Goal: Find specific page/section: Find specific page/section

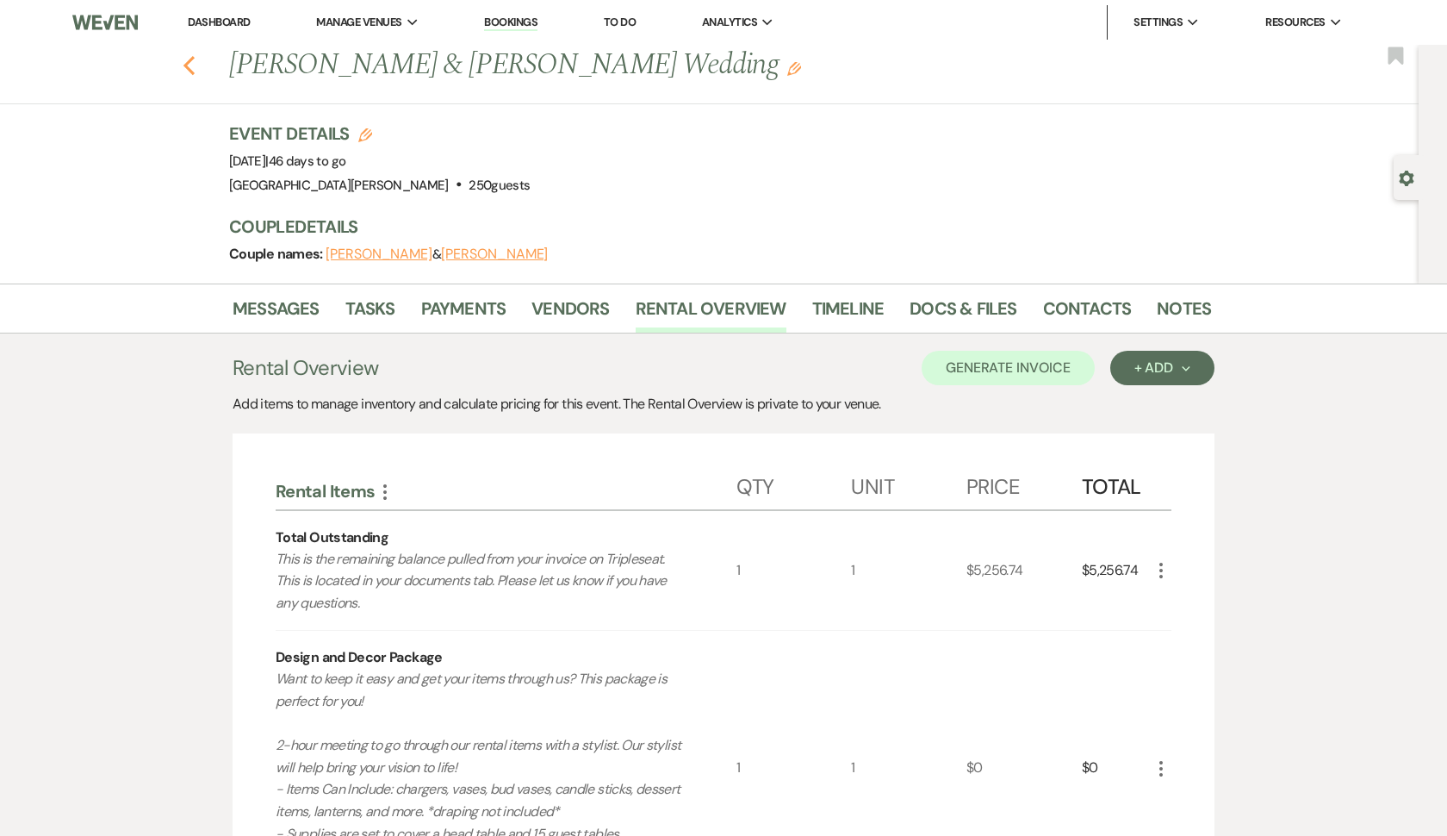
click at [185, 63] on icon "Previous" at bounding box center [189, 65] width 13 height 21
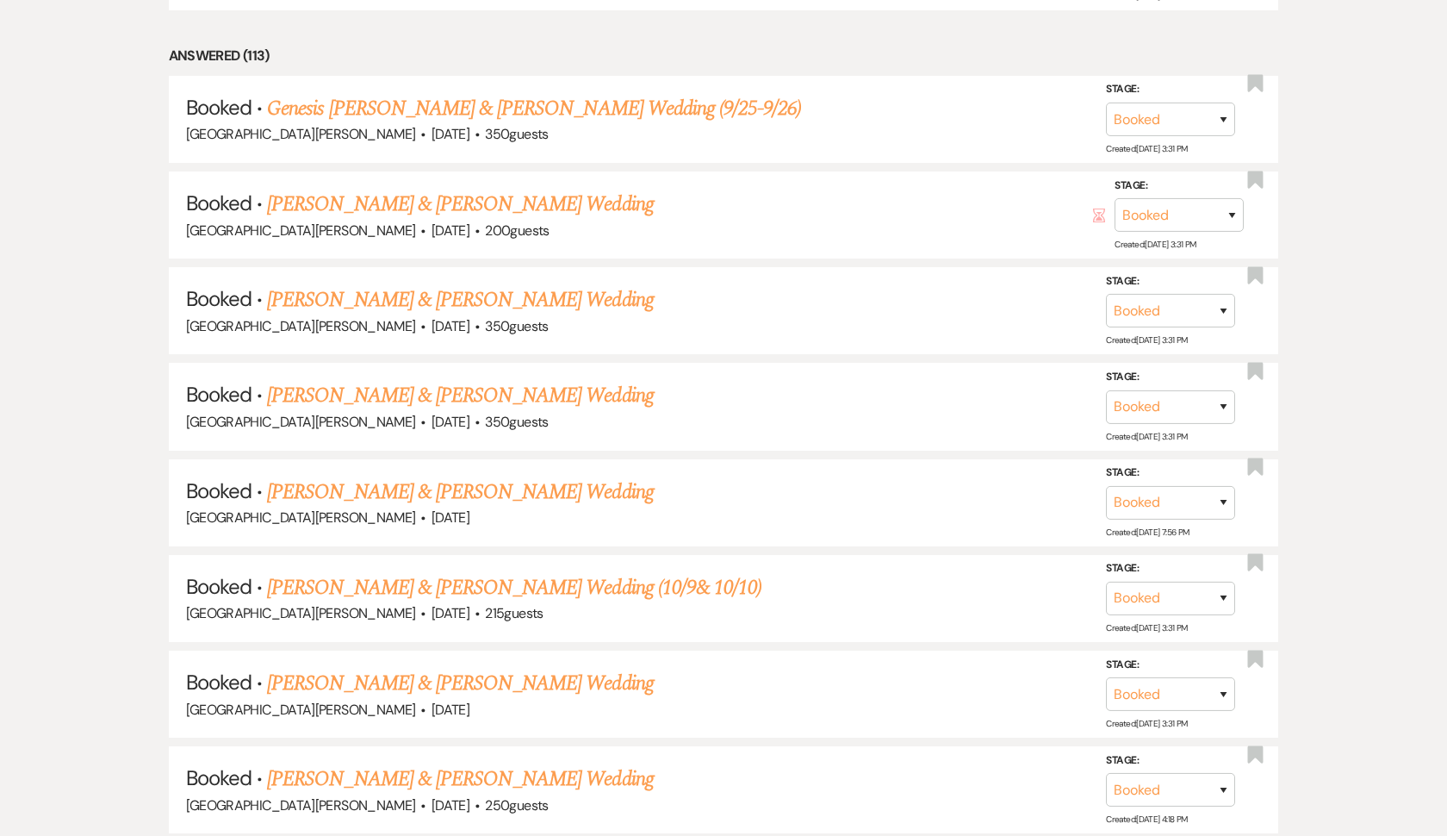
scroll to position [1111, 0]
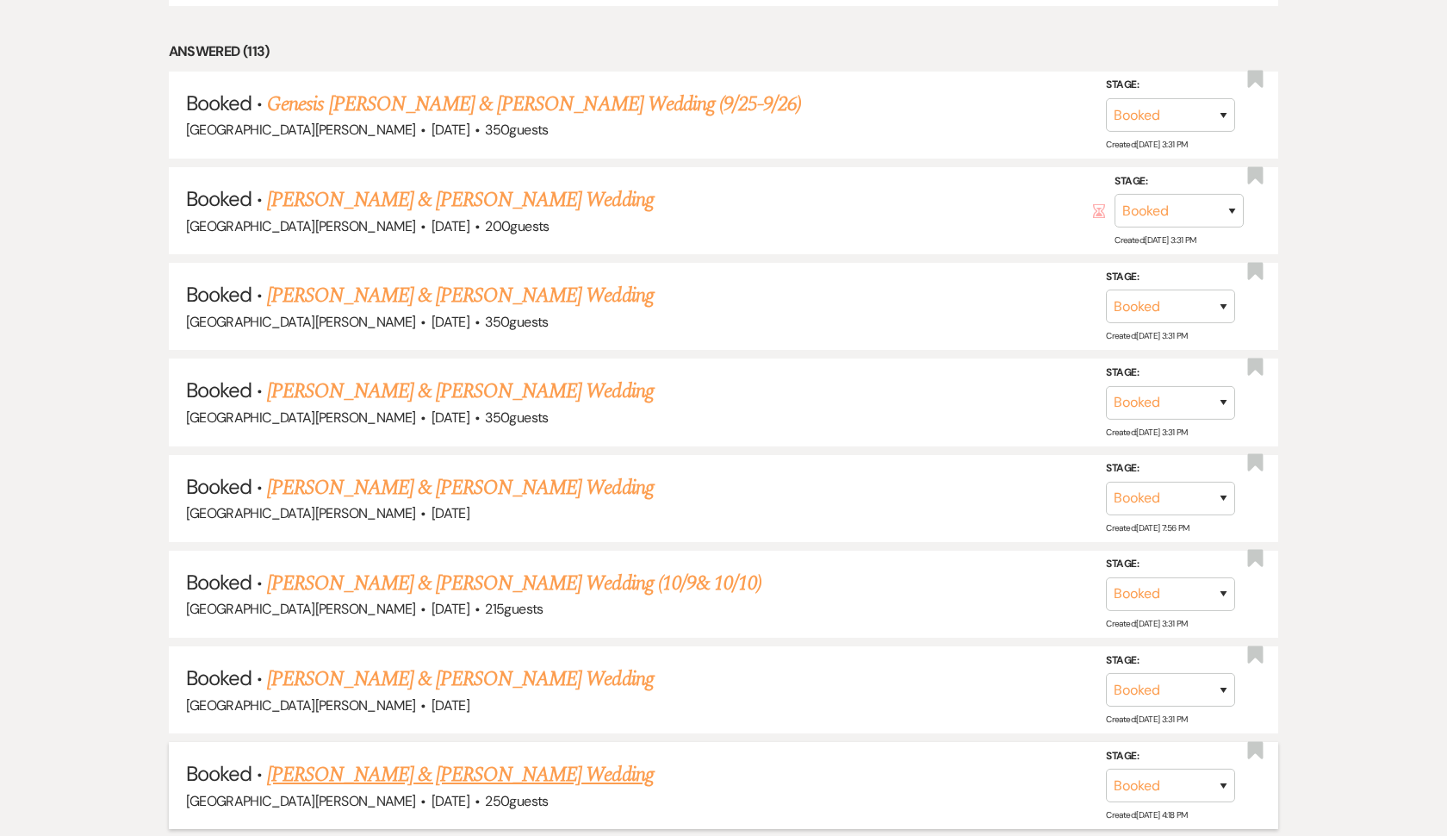
click at [400, 759] on link "[PERSON_NAME] & [PERSON_NAME] Wedding" at bounding box center [460, 774] width 386 height 31
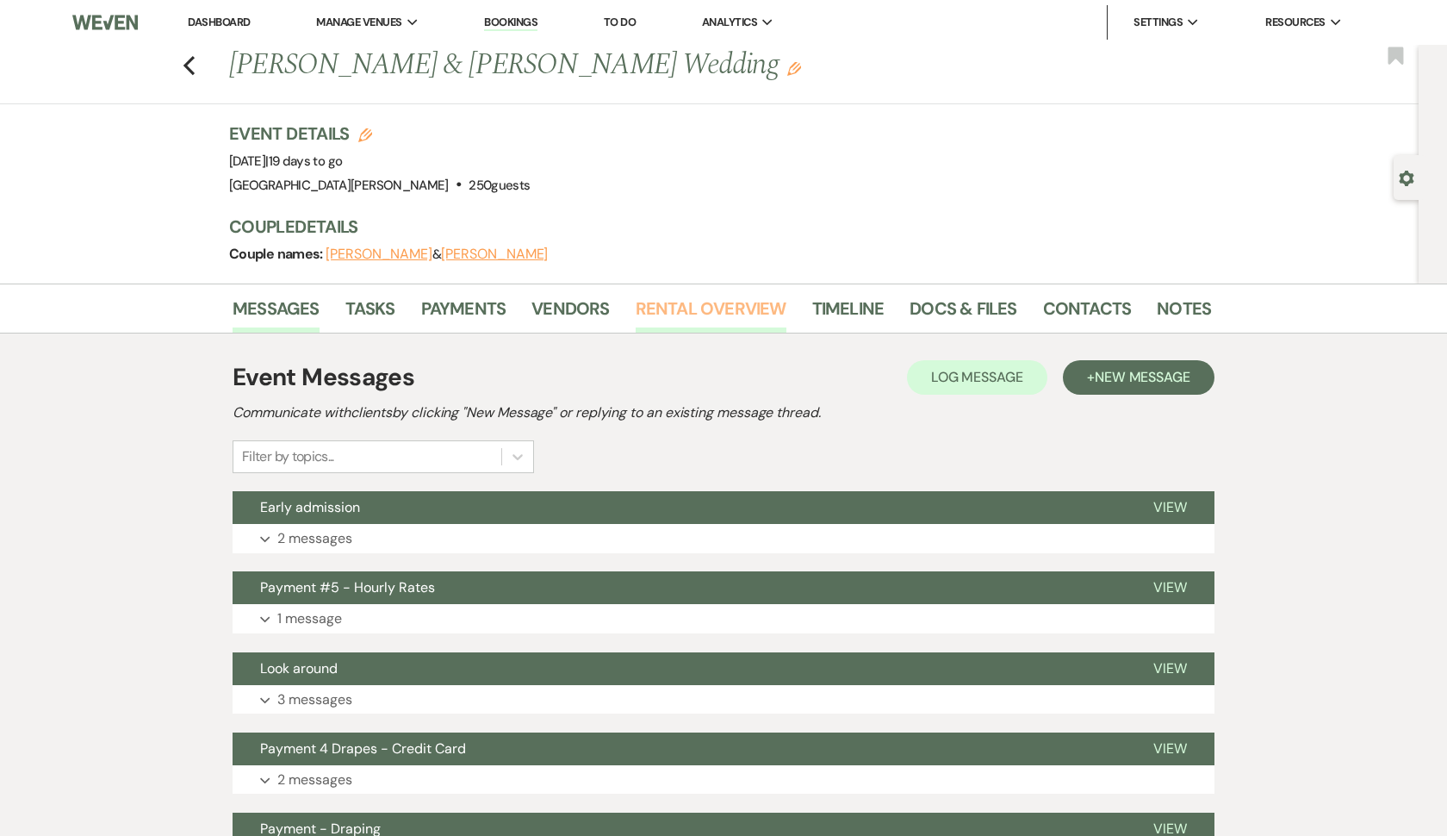
click at [687, 317] on link "Rental Overview" at bounding box center [711, 314] width 151 height 38
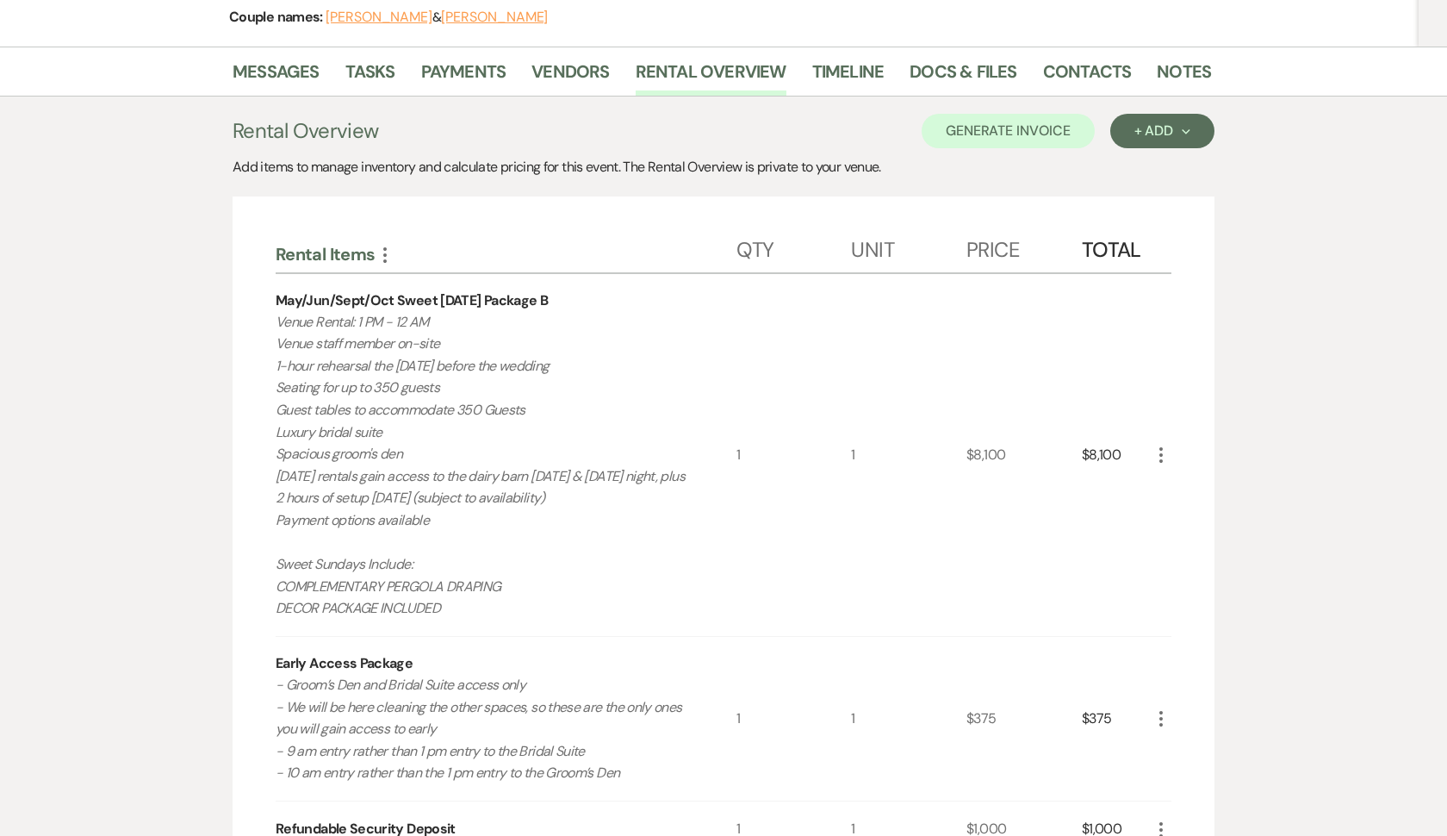
scroll to position [165, 0]
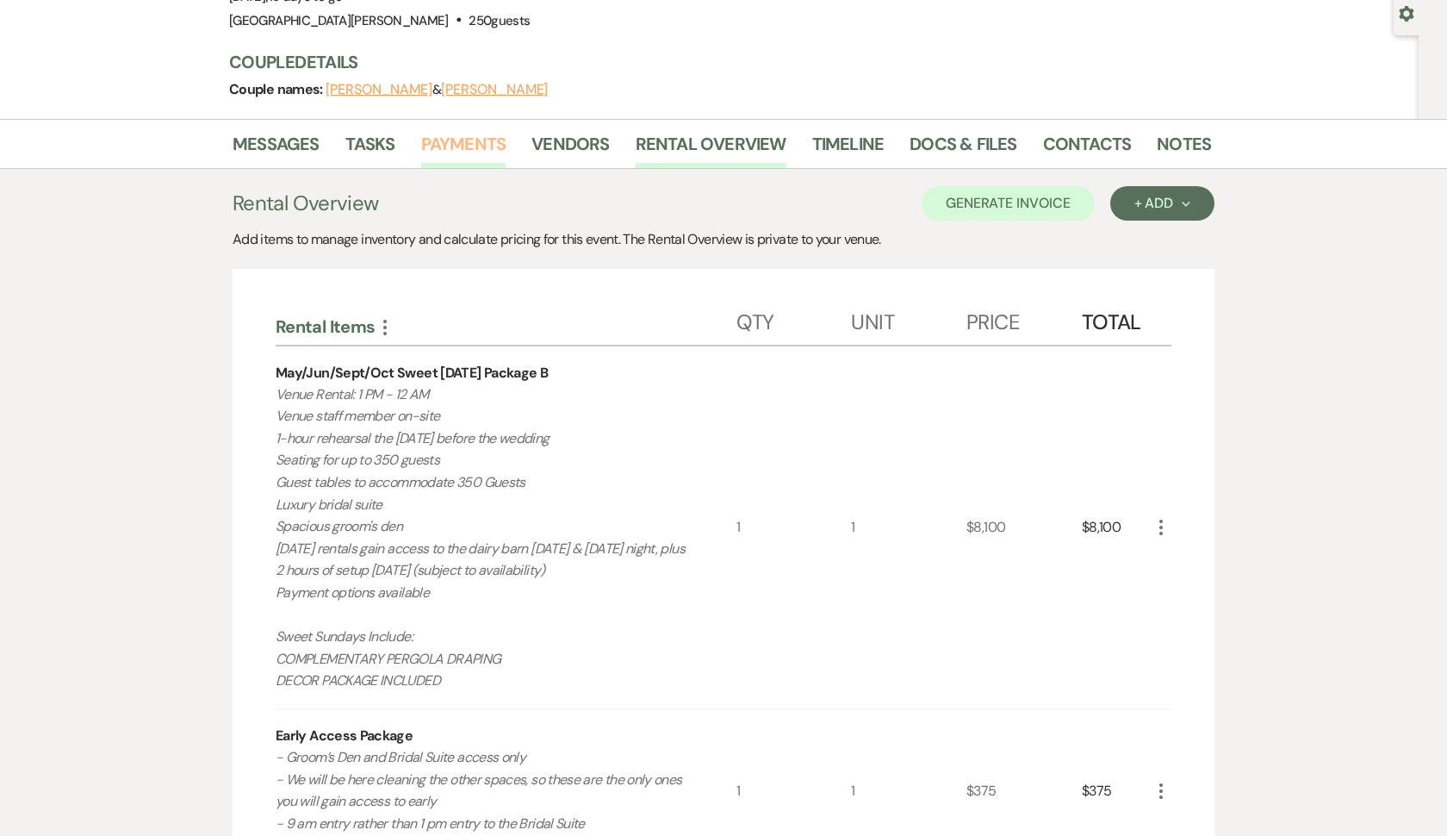
click at [484, 132] on link "Payments" at bounding box center [463, 149] width 85 height 38
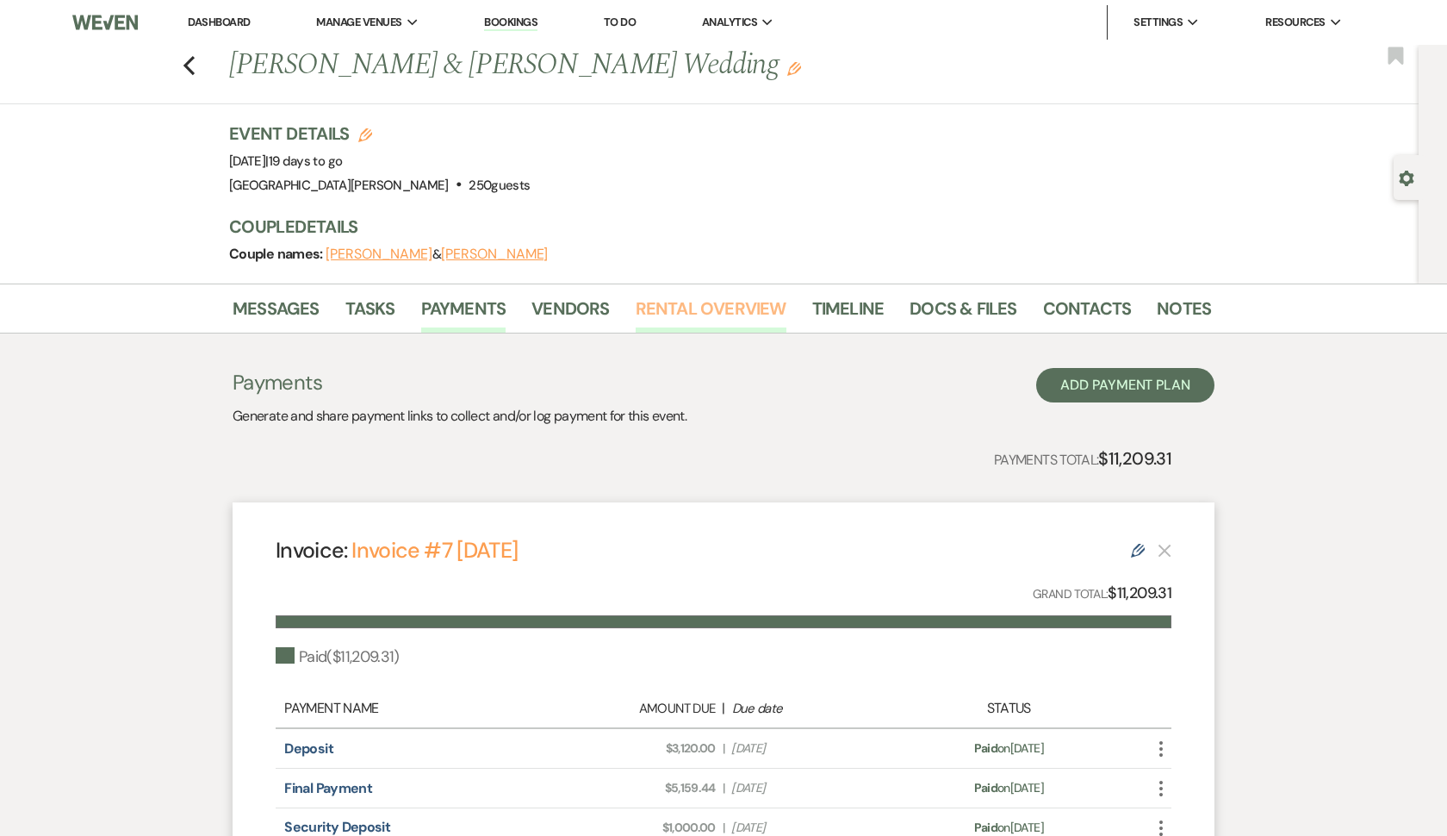
click at [707, 308] on link "Rental Overview" at bounding box center [711, 314] width 151 height 38
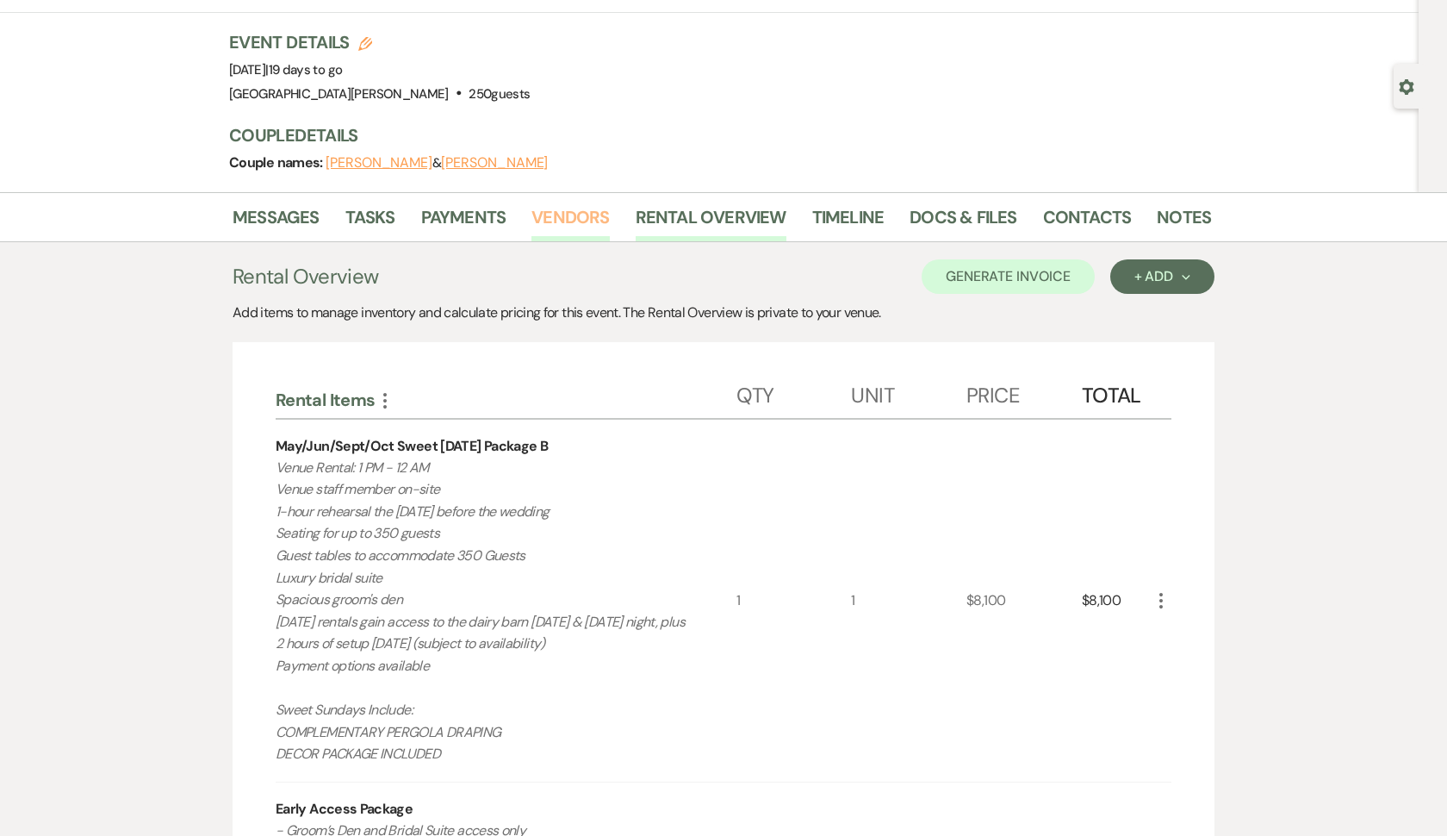
scroll to position [86, 0]
